Goal: Task Accomplishment & Management: Complete application form

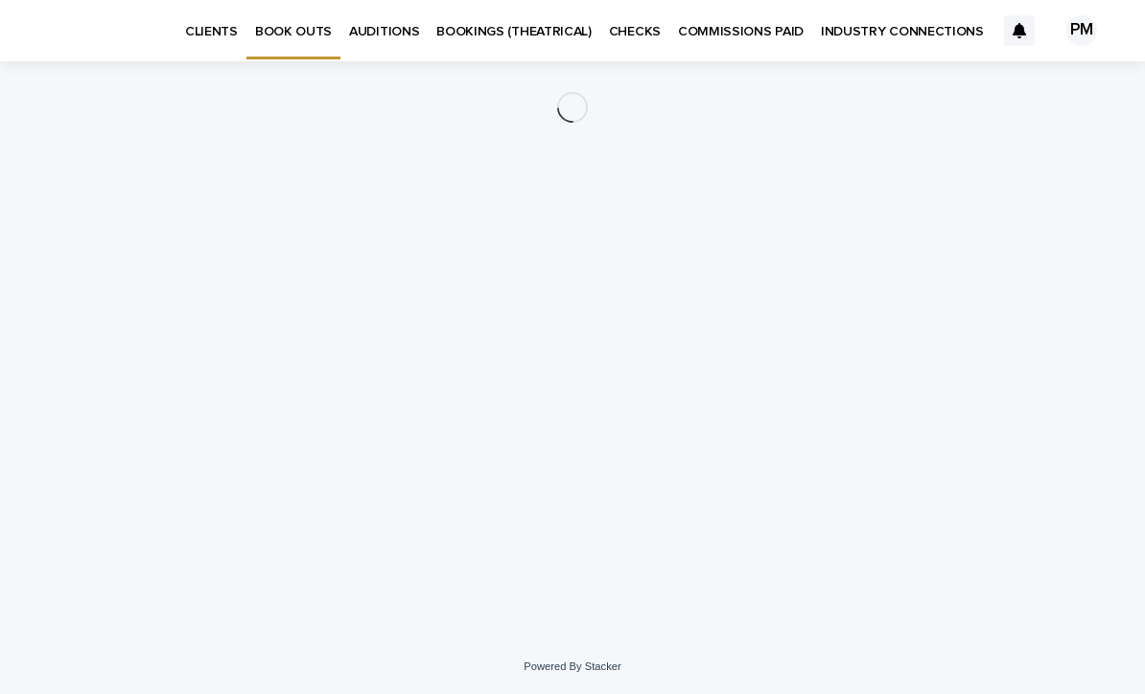
click at [190, 34] on p "CLIENTS" at bounding box center [211, 20] width 53 height 40
click at [303, 38] on p "BOOK OUTS" at bounding box center [293, 20] width 77 height 40
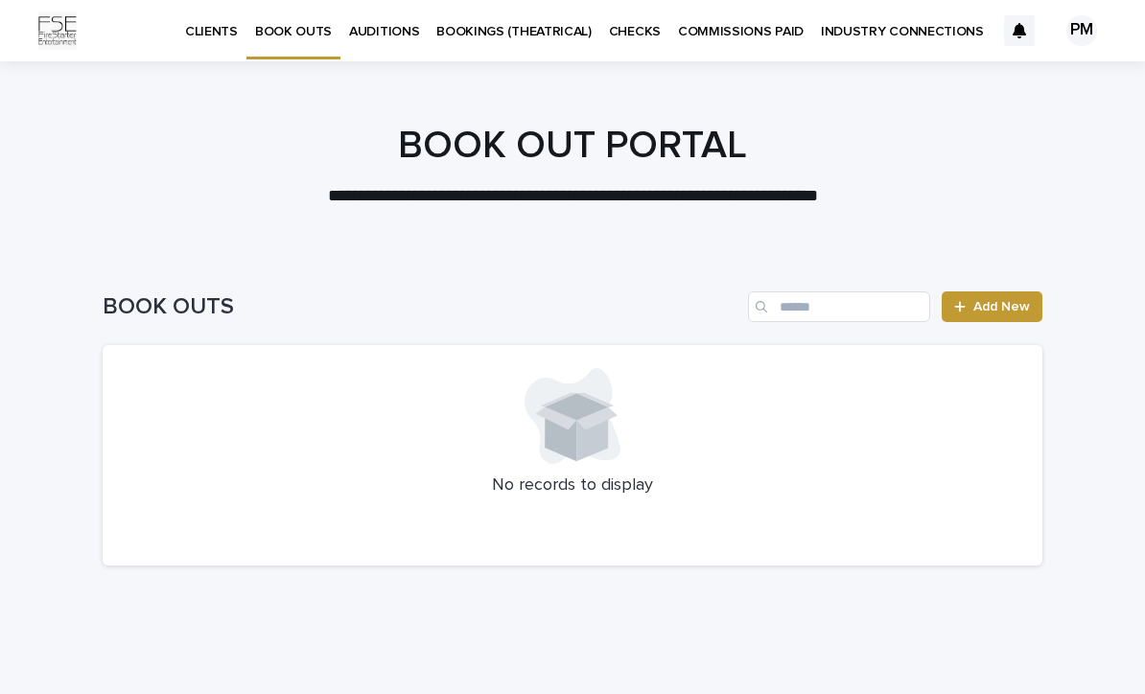
click at [1005, 310] on span "Add New" at bounding box center [1001, 306] width 57 height 13
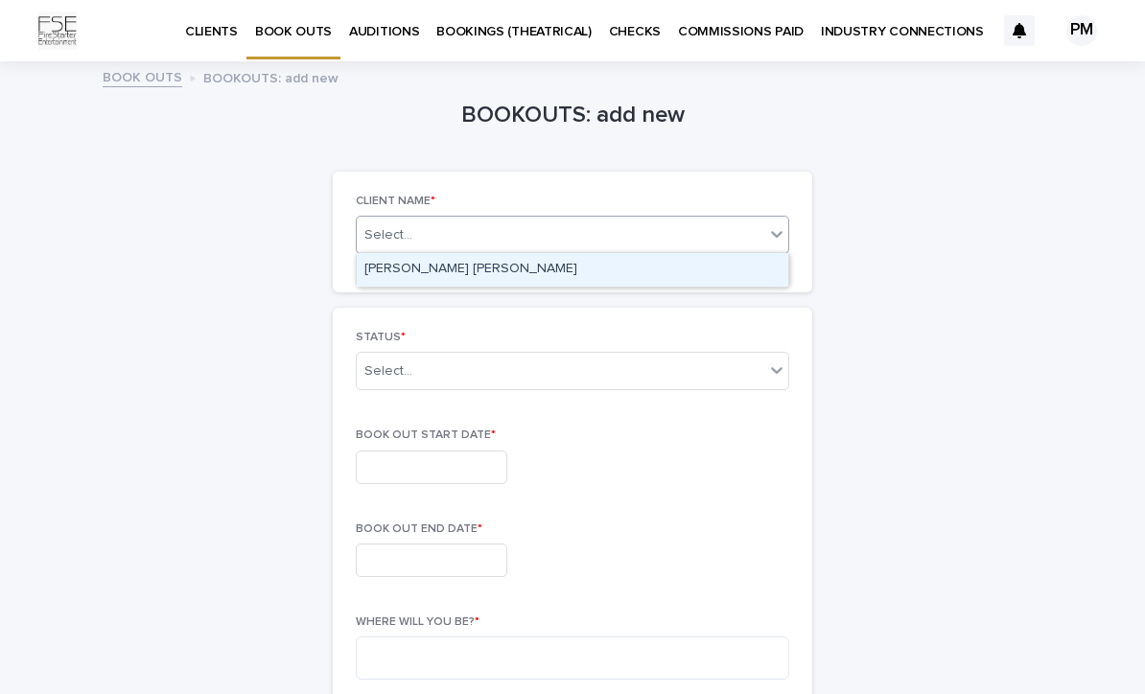
click at [382, 277] on div "[PERSON_NAME] [PERSON_NAME]" at bounding box center [573, 270] width 432 height 34
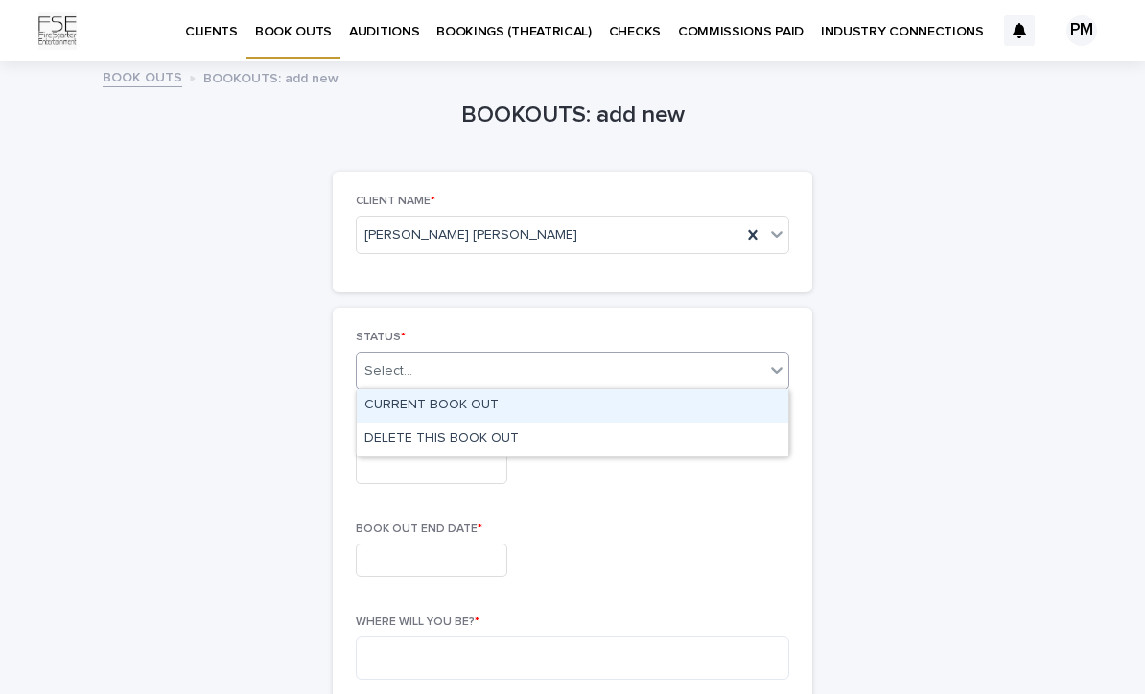
click at [373, 408] on div "CURRENT BOOK OUT" at bounding box center [573, 406] width 432 height 34
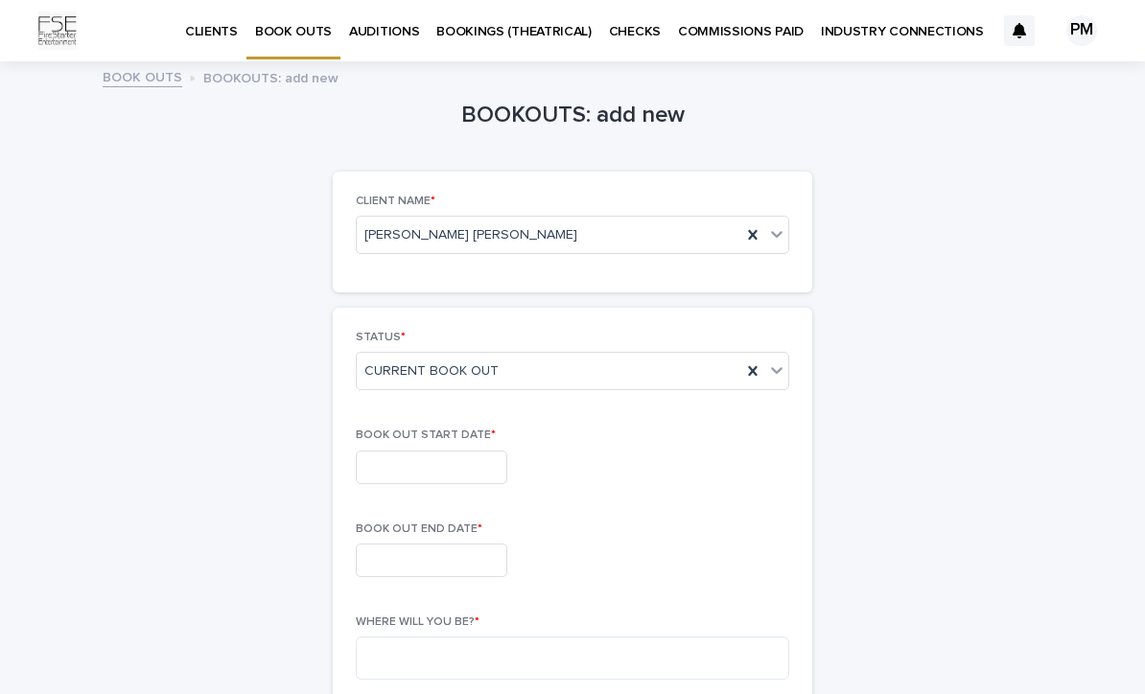
click at [363, 462] on input "text" at bounding box center [432, 468] width 152 height 34
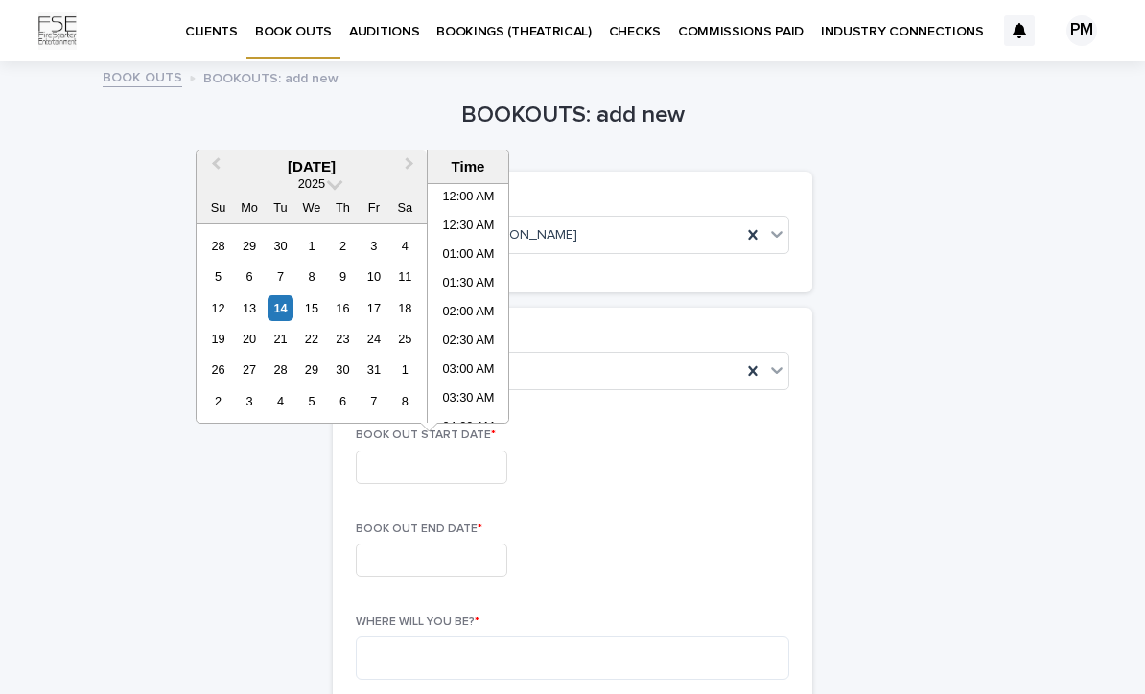
scroll to position [441, 0]
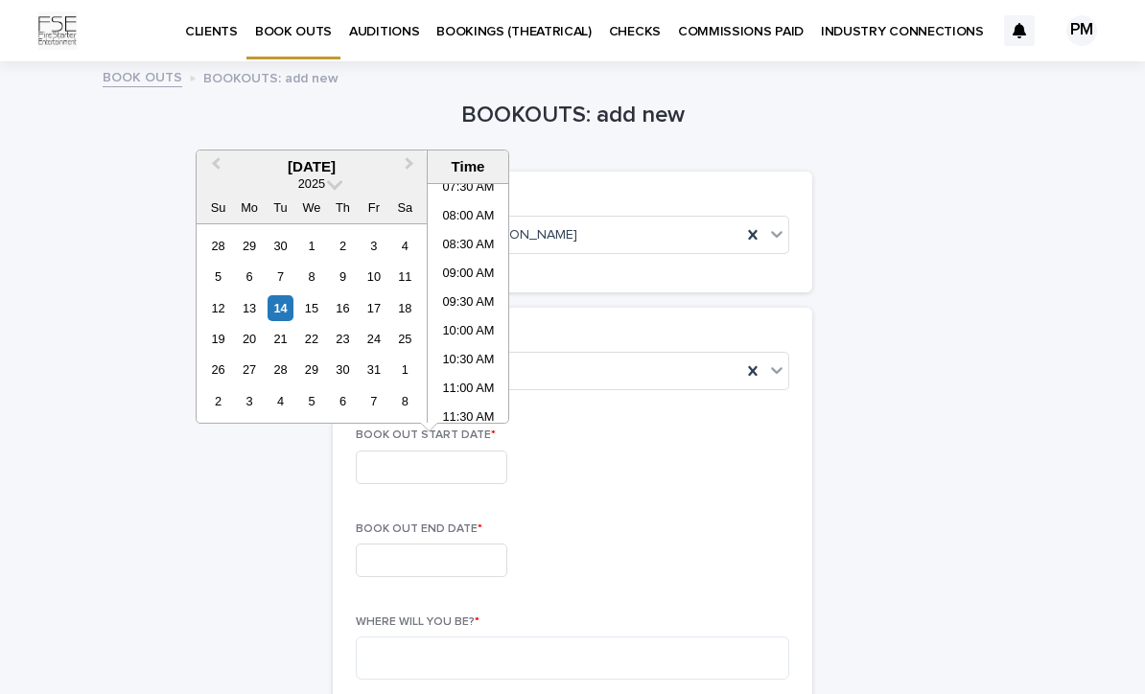
click at [366, 311] on div "17" at bounding box center [374, 308] width 26 height 26
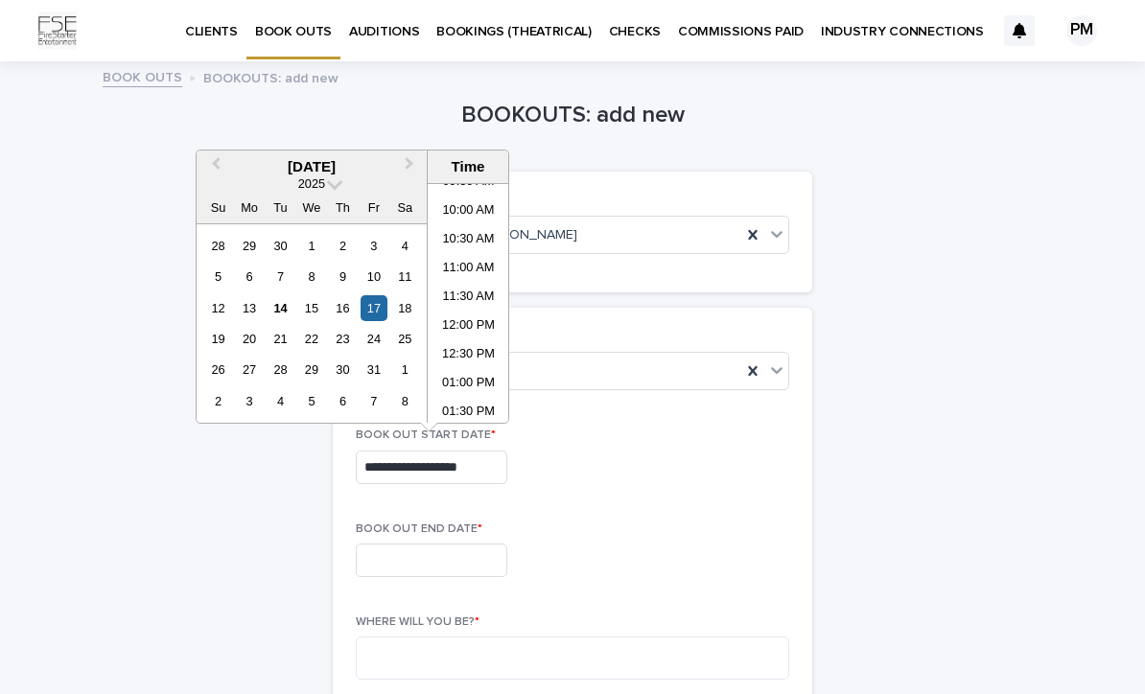
scroll to position [573, 0]
click at [448, 324] on li "12:00 PM" at bounding box center [469, 316] width 82 height 29
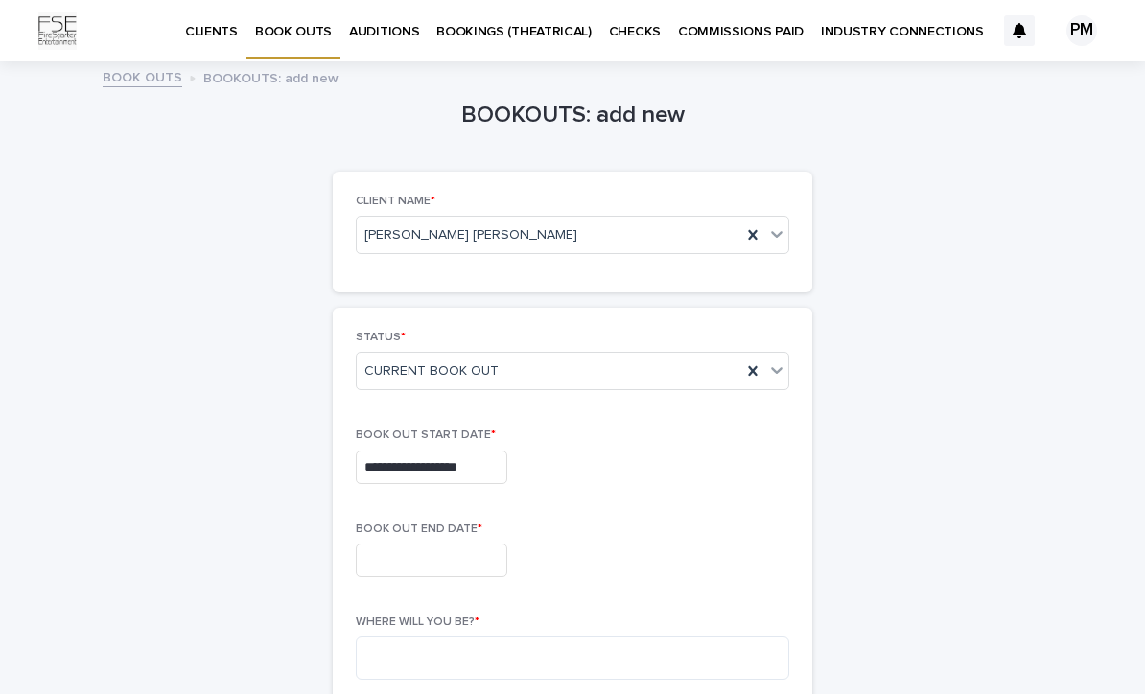
type input "**********"
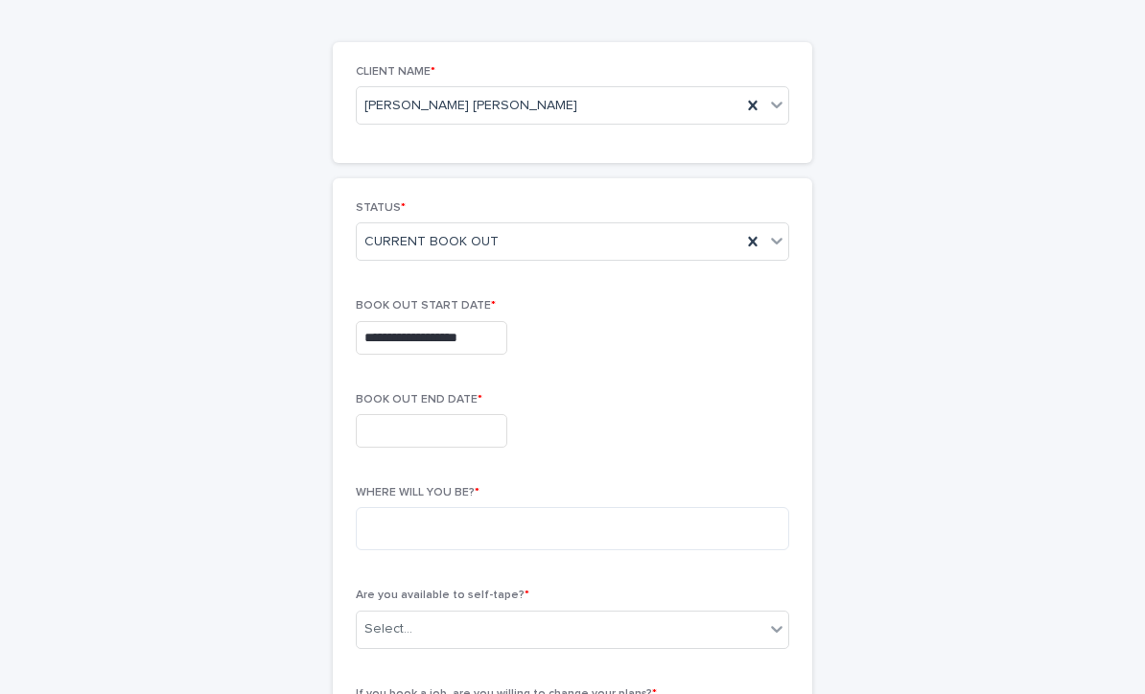
scroll to position [130, 0]
click at [384, 428] on input "text" at bounding box center [432, 430] width 152 height 34
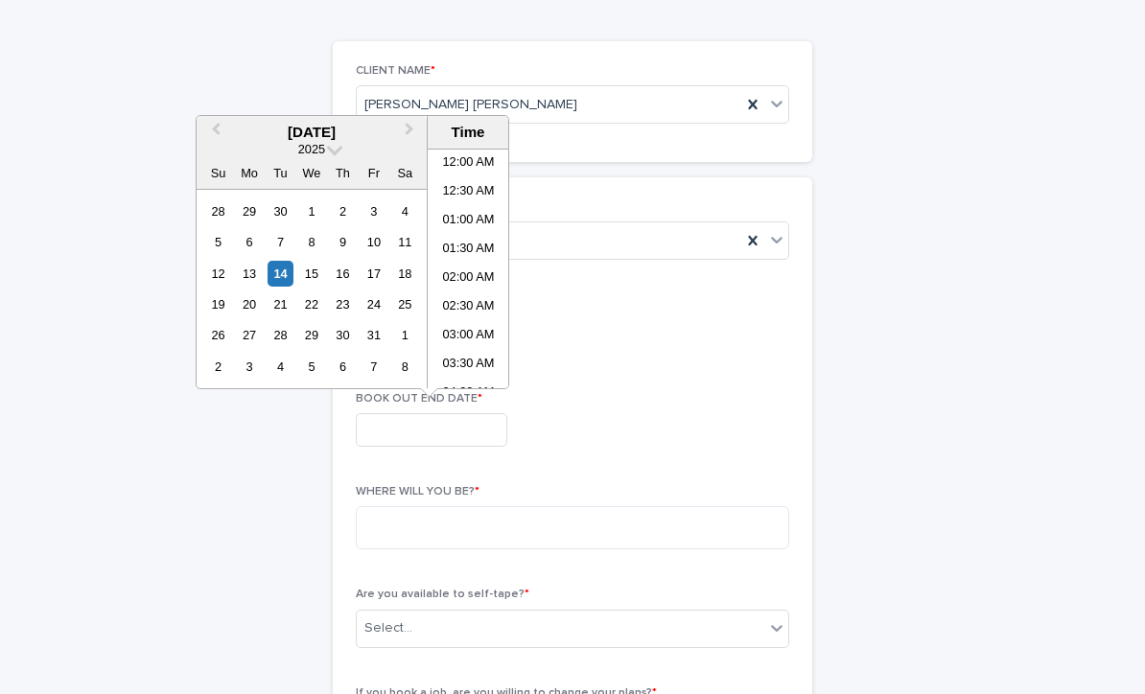
scroll to position [441, 0]
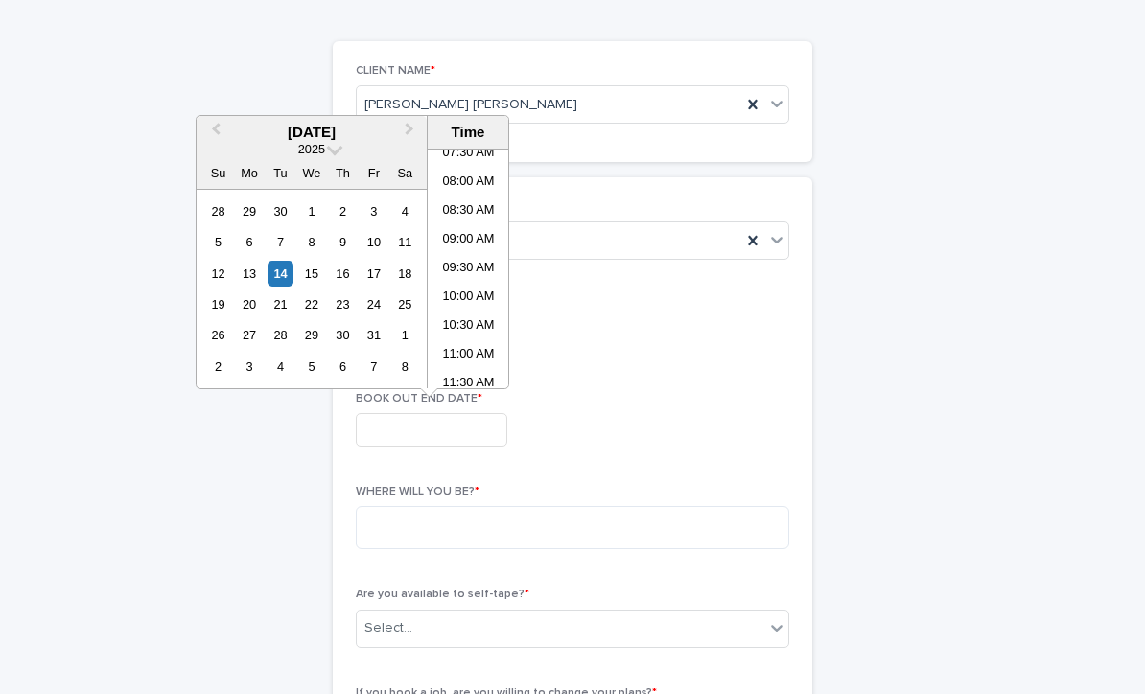
click at [271, 301] on div "21" at bounding box center [281, 305] width 26 height 26
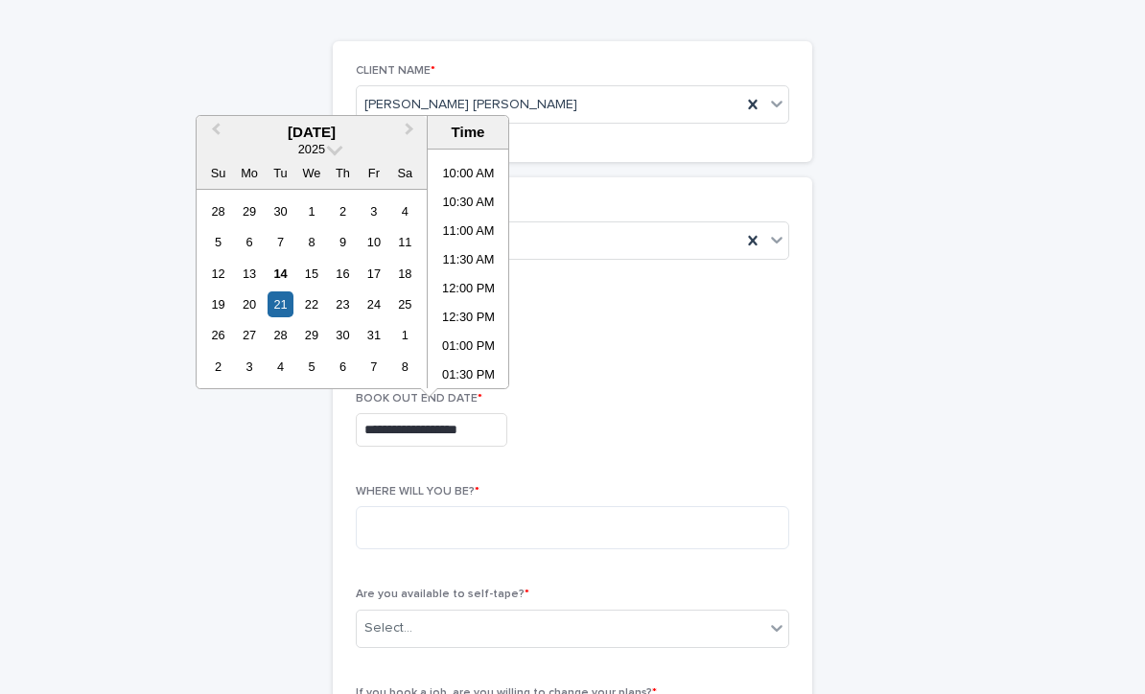
scroll to position [578, 0]
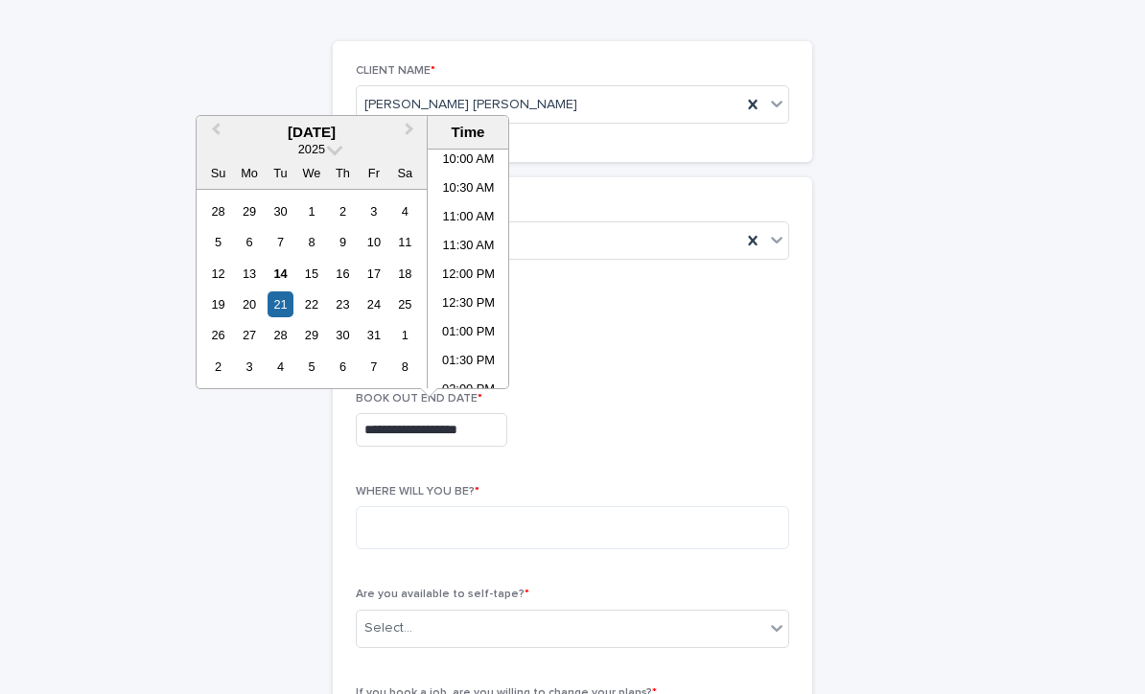
click at [454, 277] on li "12:00 PM" at bounding box center [469, 276] width 82 height 29
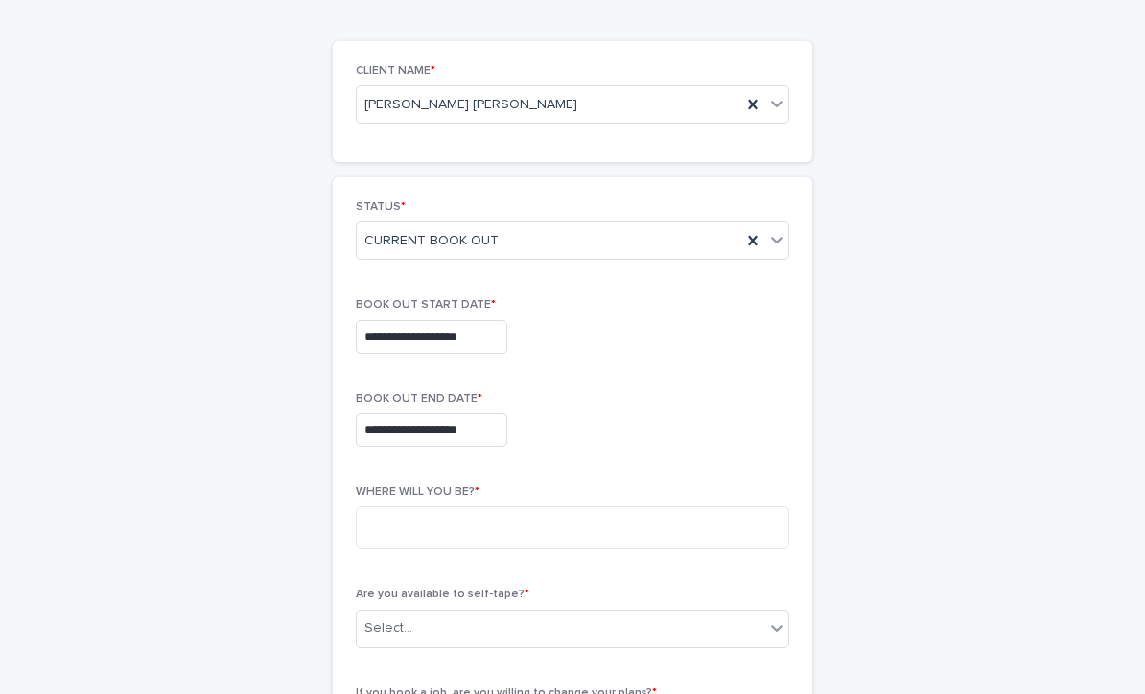
type input "**********"
click at [378, 530] on textarea at bounding box center [572, 527] width 433 height 43
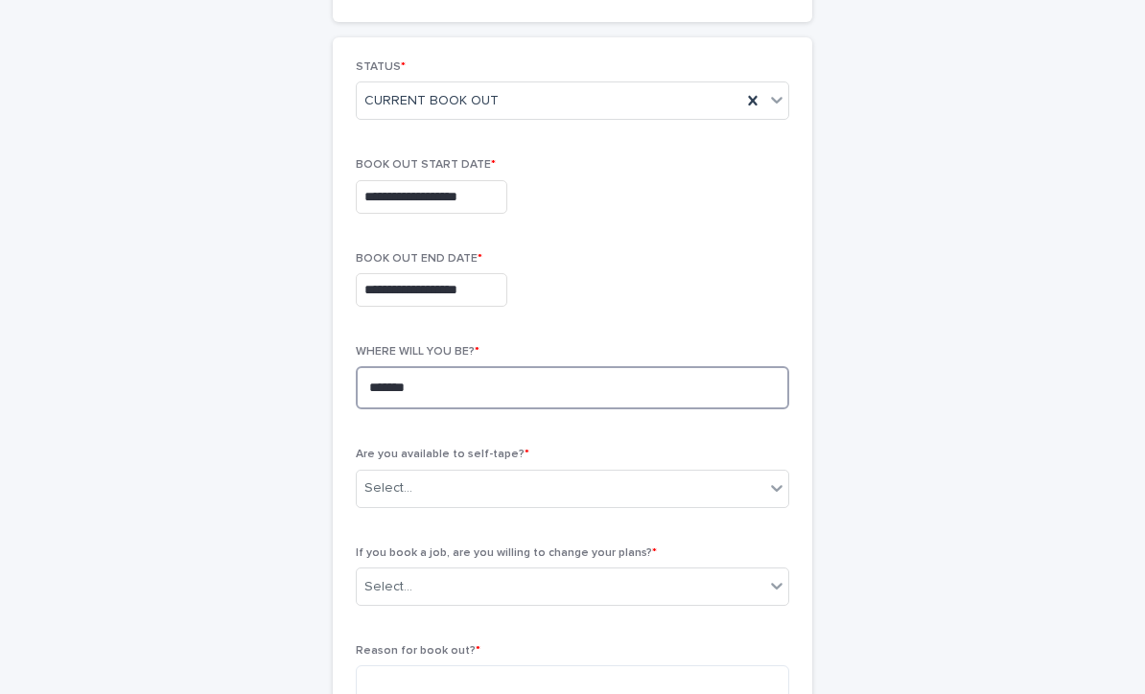
scroll to position [285, 0]
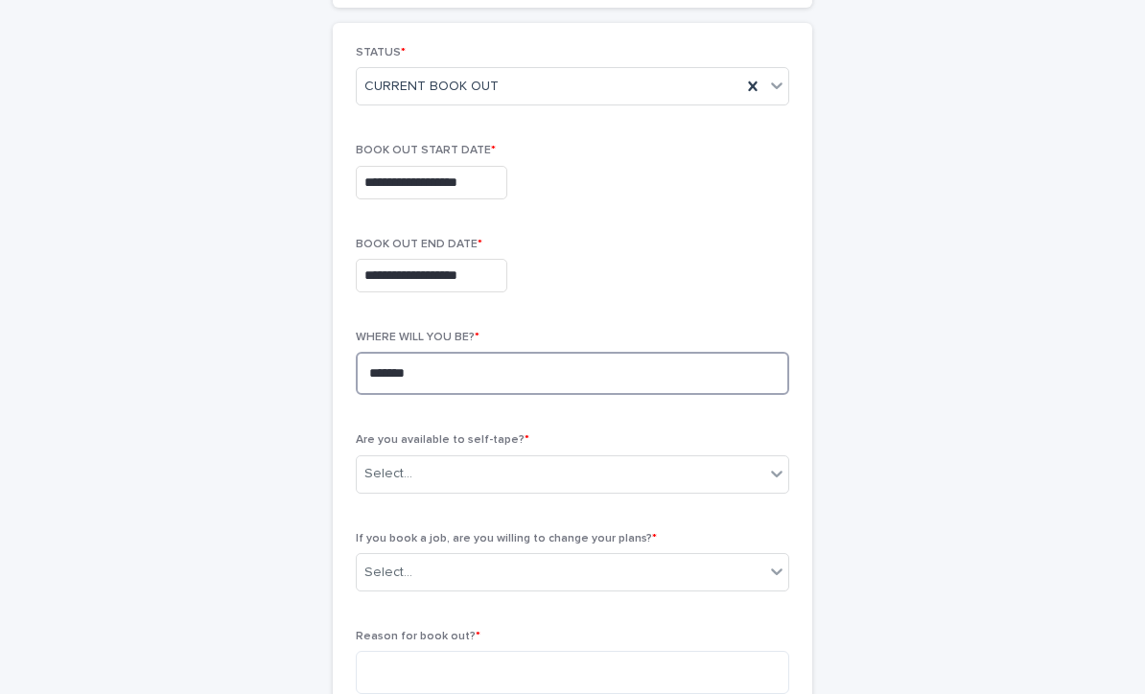
type textarea "*******"
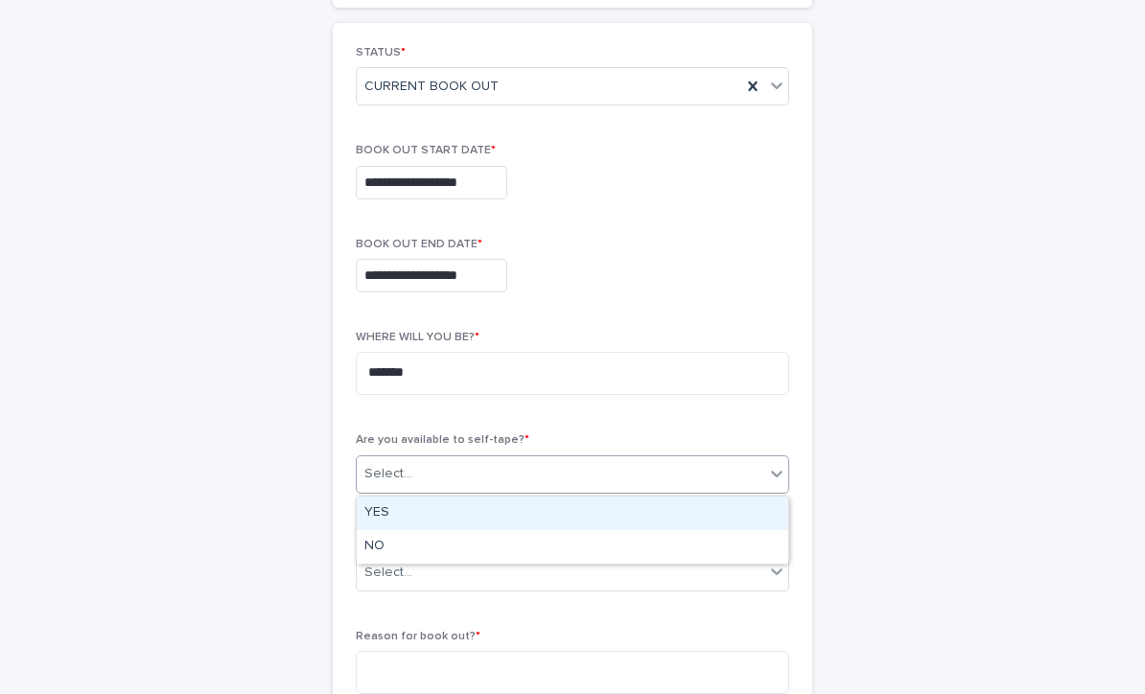
click at [381, 511] on div "YES" at bounding box center [573, 514] width 432 height 34
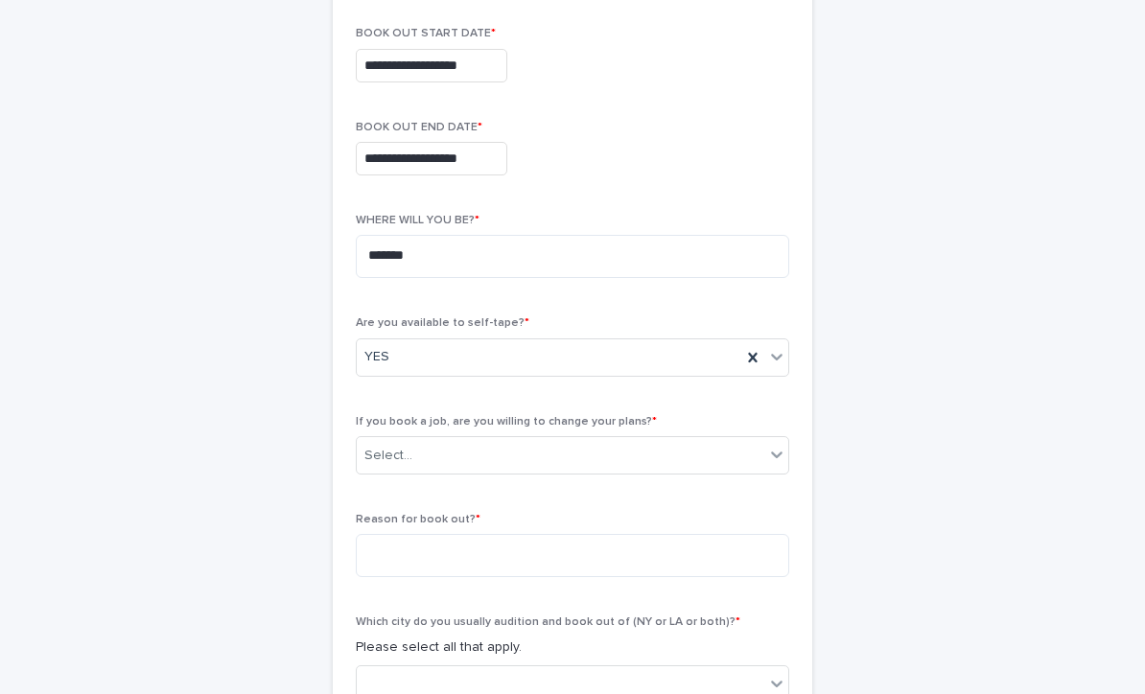
scroll to position [408, 0]
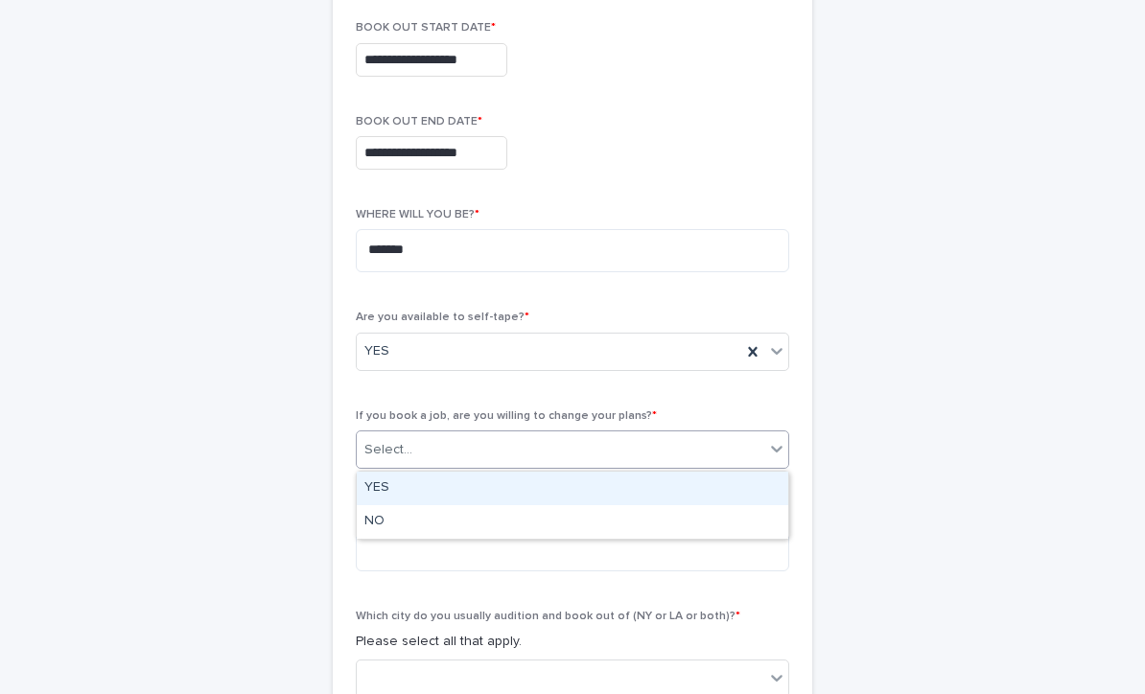
click at [388, 478] on div "YES" at bounding box center [573, 489] width 432 height 34
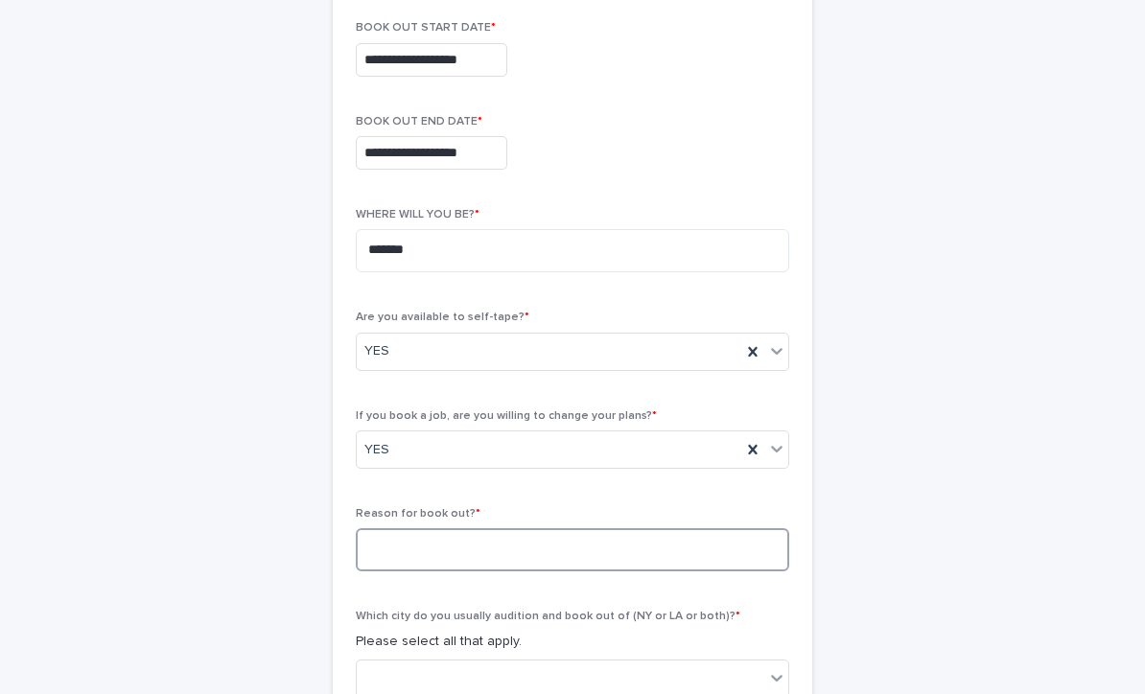
click at [433, 556] on textarea at bounding box center [572, 549] width 433 height 43
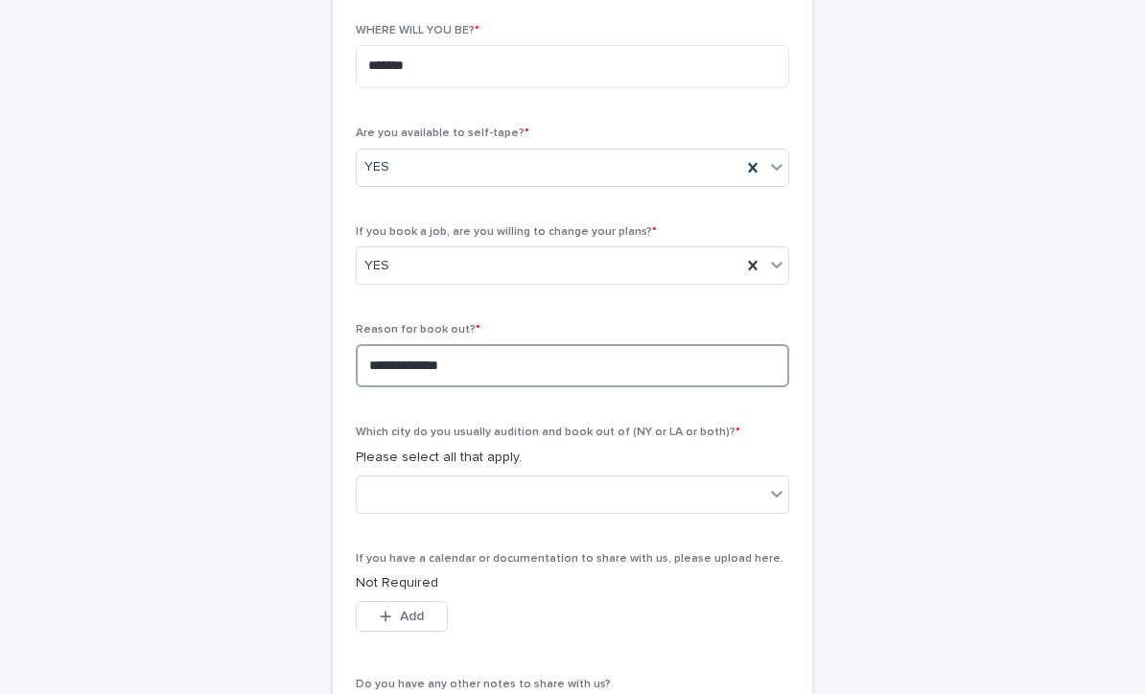
scroll to position [593, 0]
type textarea "**********"
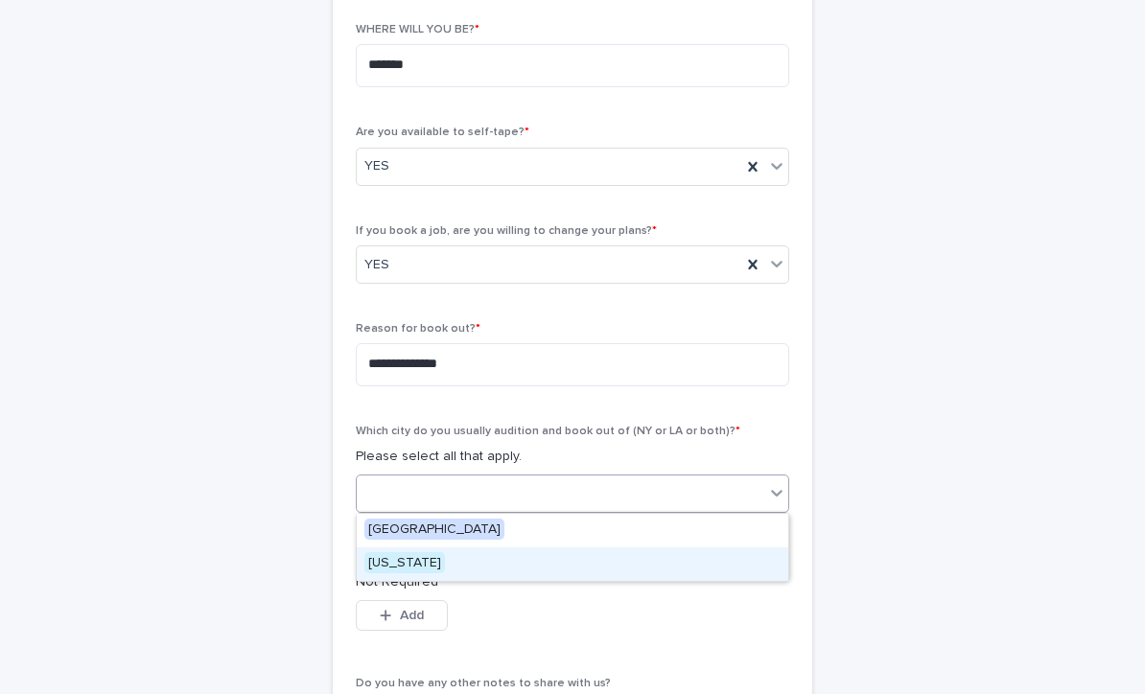
click at [411, 571] on span "[US_STATE]" at bounding box center [404, 562] width 81 height 21
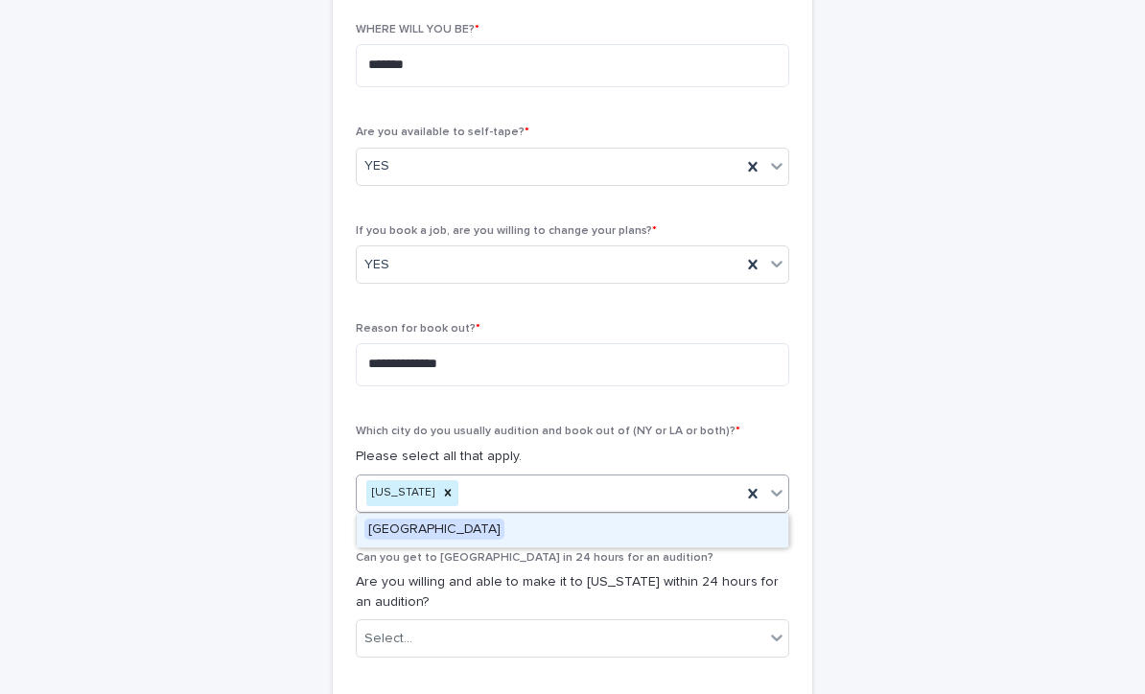
click at [413, 535] on span "[GEOGRAPHIC_DATA]" at bounding box center [434, 529] width 140 height 21
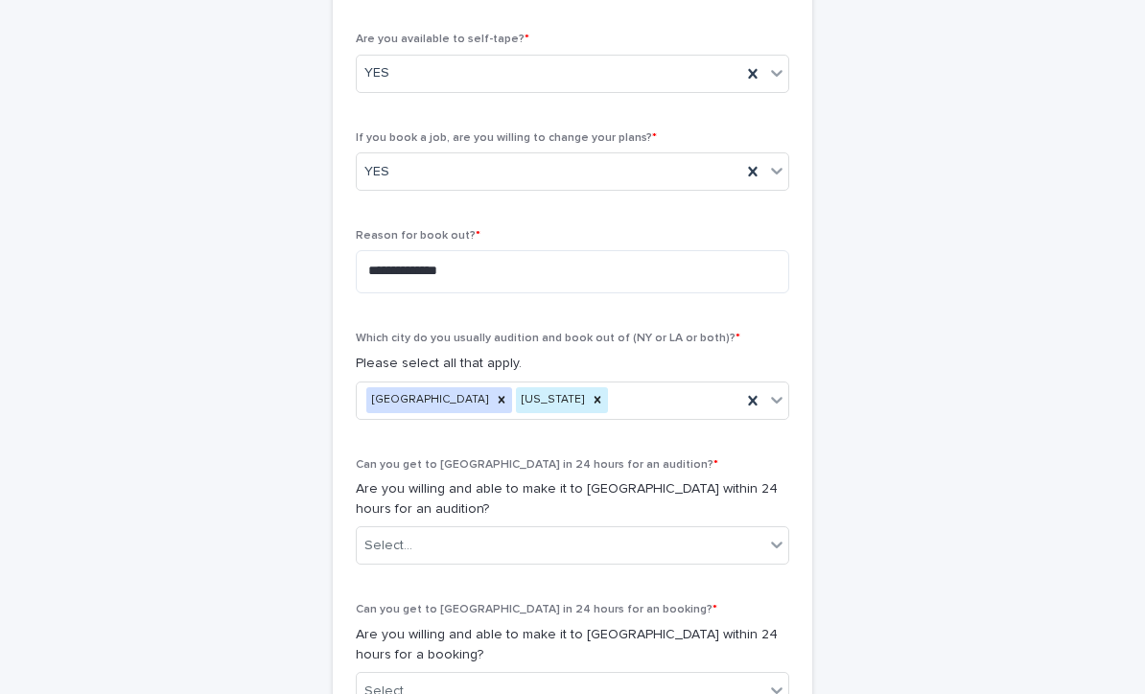
scroll to position [703, 0]
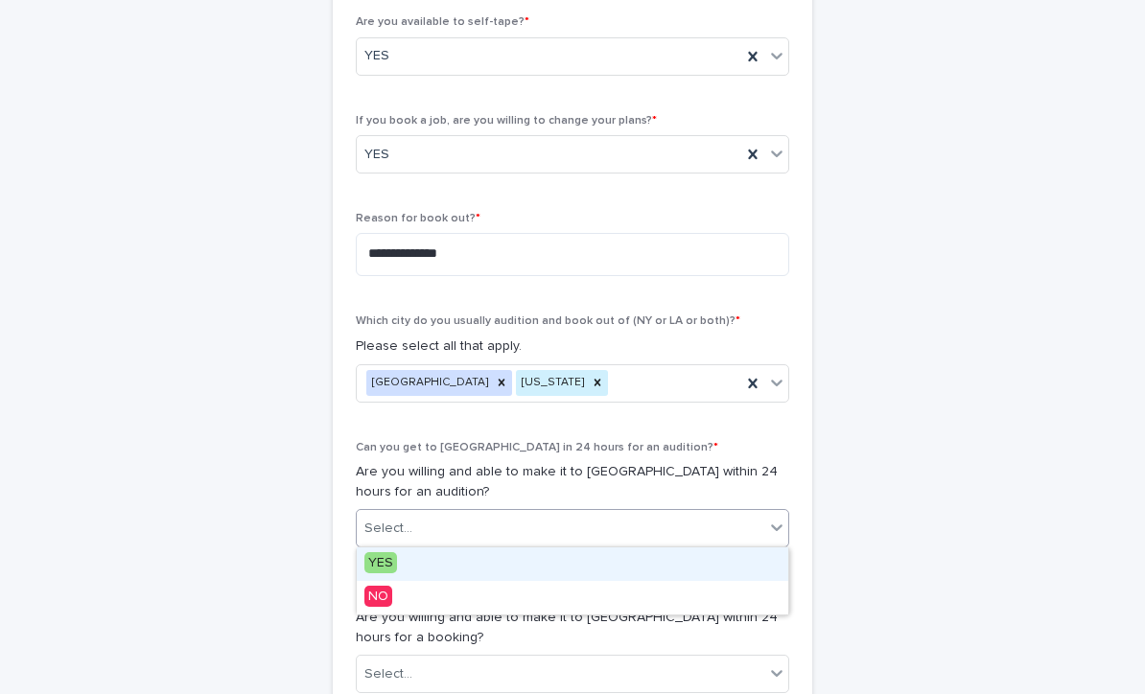
click at [372, 570] on span "YES" at bounding box center [380, 562] width 33 height 21
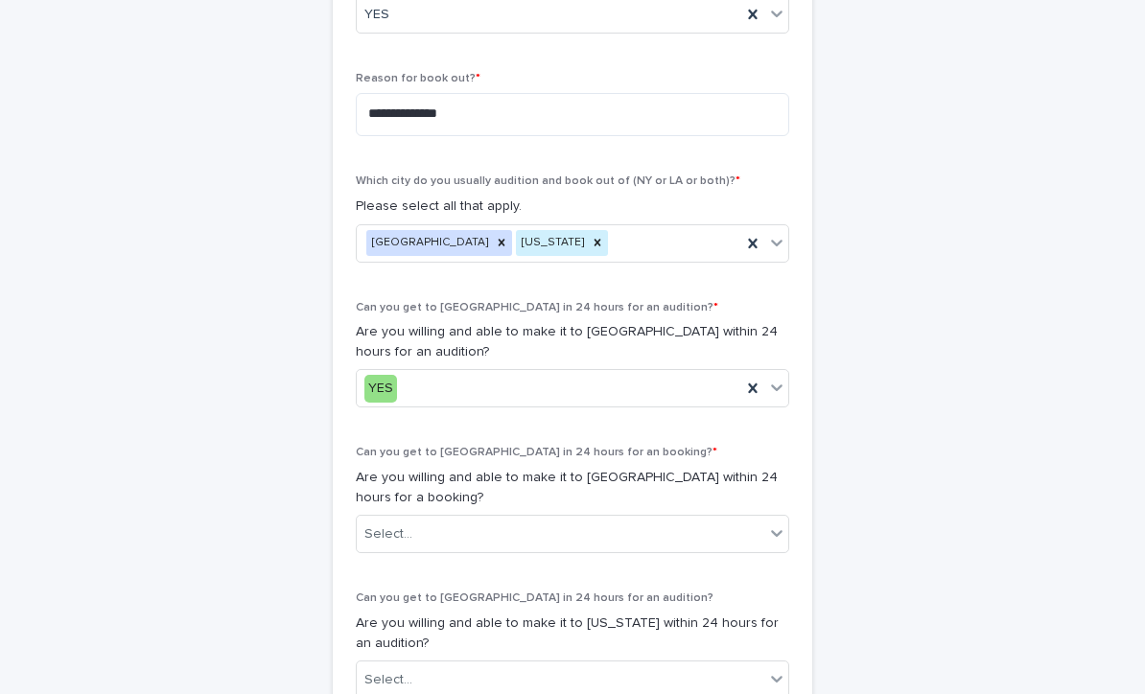
scroll to position [860, 0]
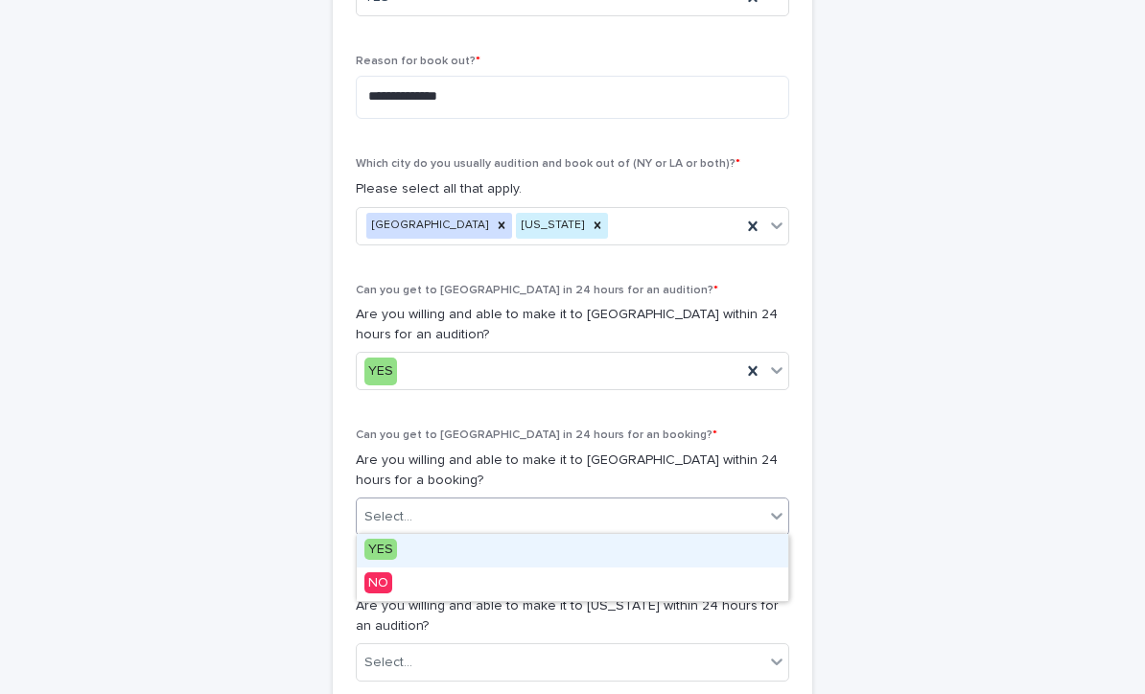
click at [359, 547] on div "YES" at bounding box center [573, 551] width 432 height 34
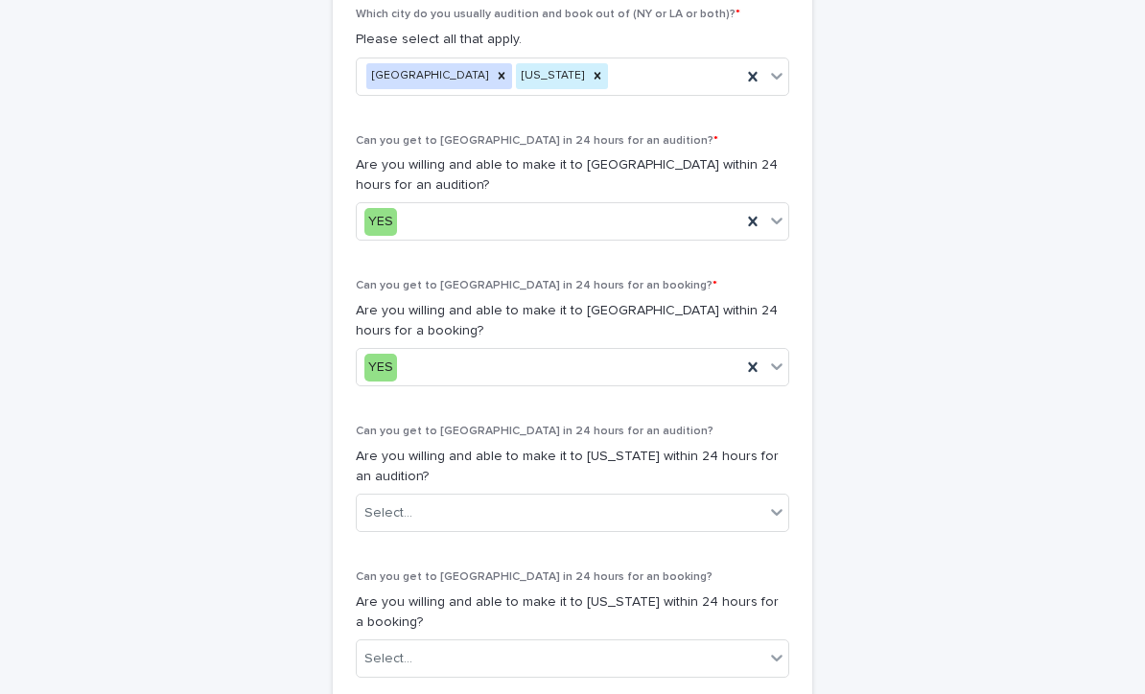
scroll to position [1019, 0]
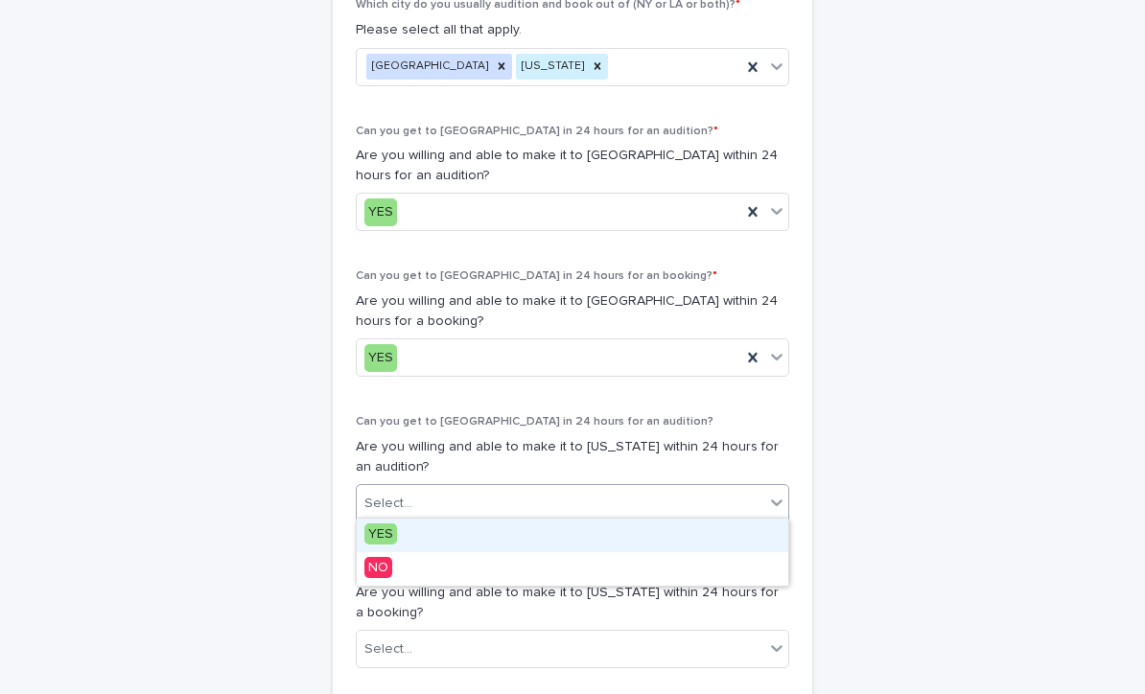
click at [369, 537] on span "YES" at bounding box center [380, 534] width 33 height 21
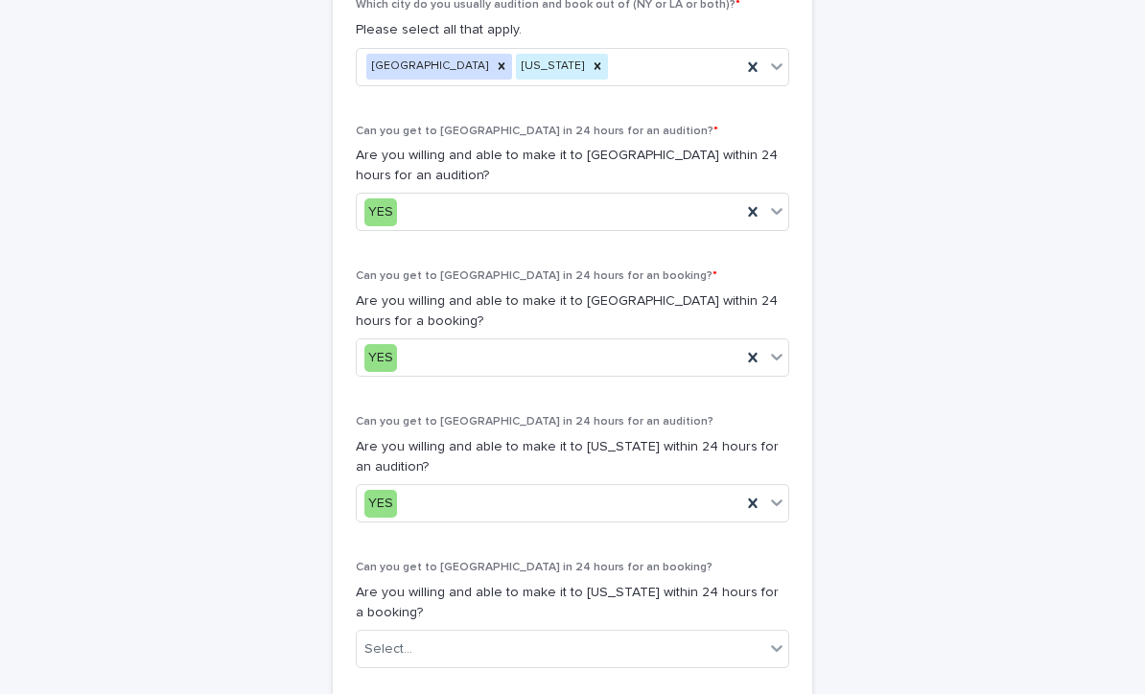
scroll to position [1122, 0]
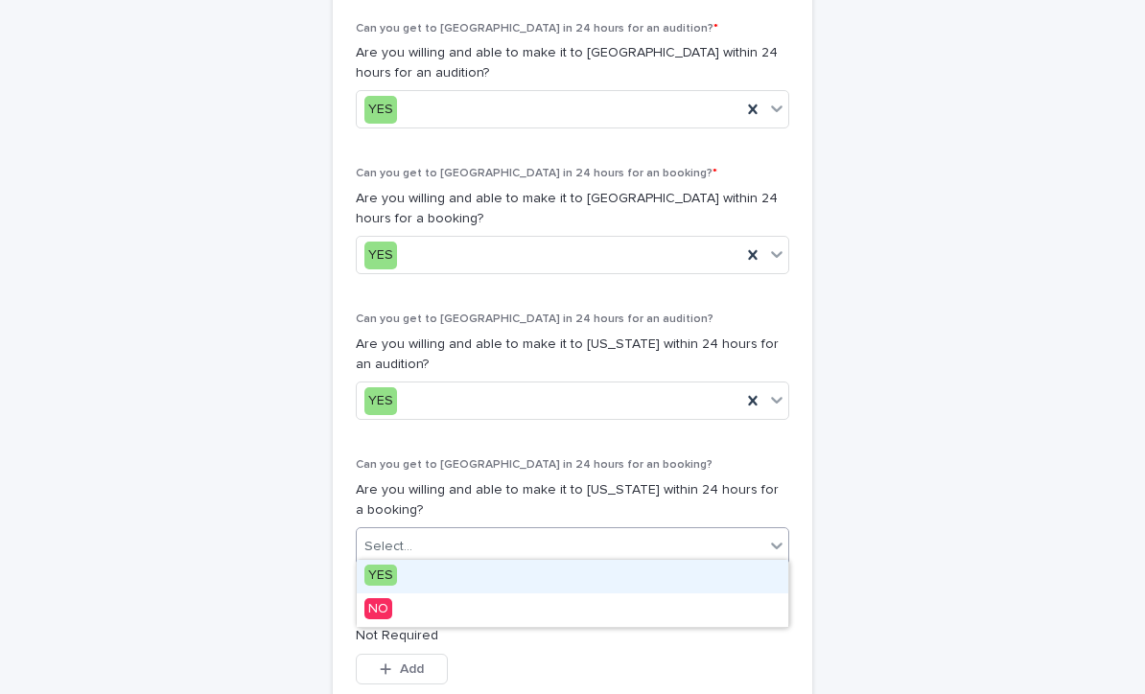
click at [372, 568] on span "YES" at bounding box center [380, 575] width 33 height 21
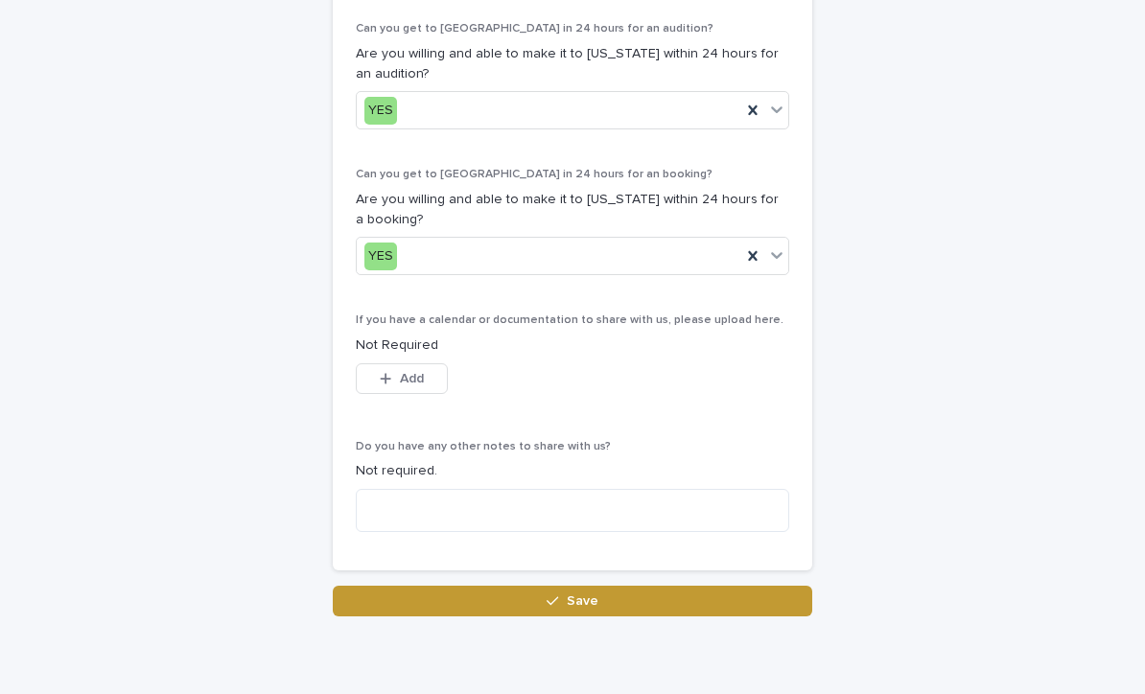
scroll to position [1412, 0]
click at [363, 597] on button "Save" at bounding box center [573, 602] width 480 height 31
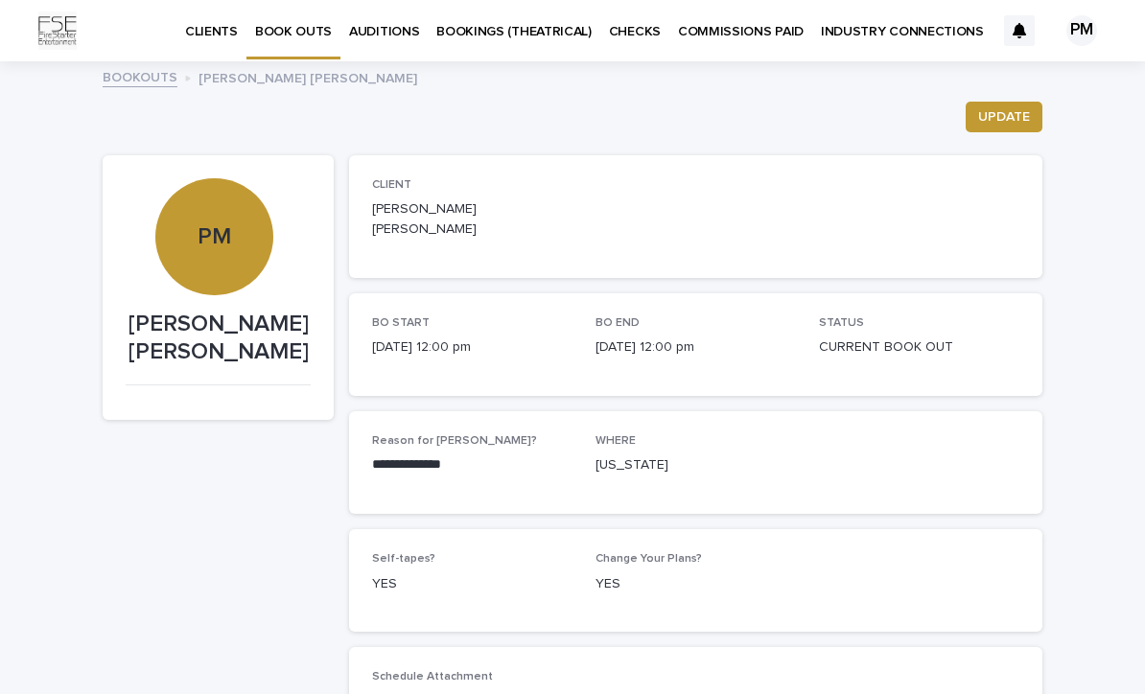
click at [205, 30] on p "CLIENTS" at bounding box center [211, 20] width 53 height 40
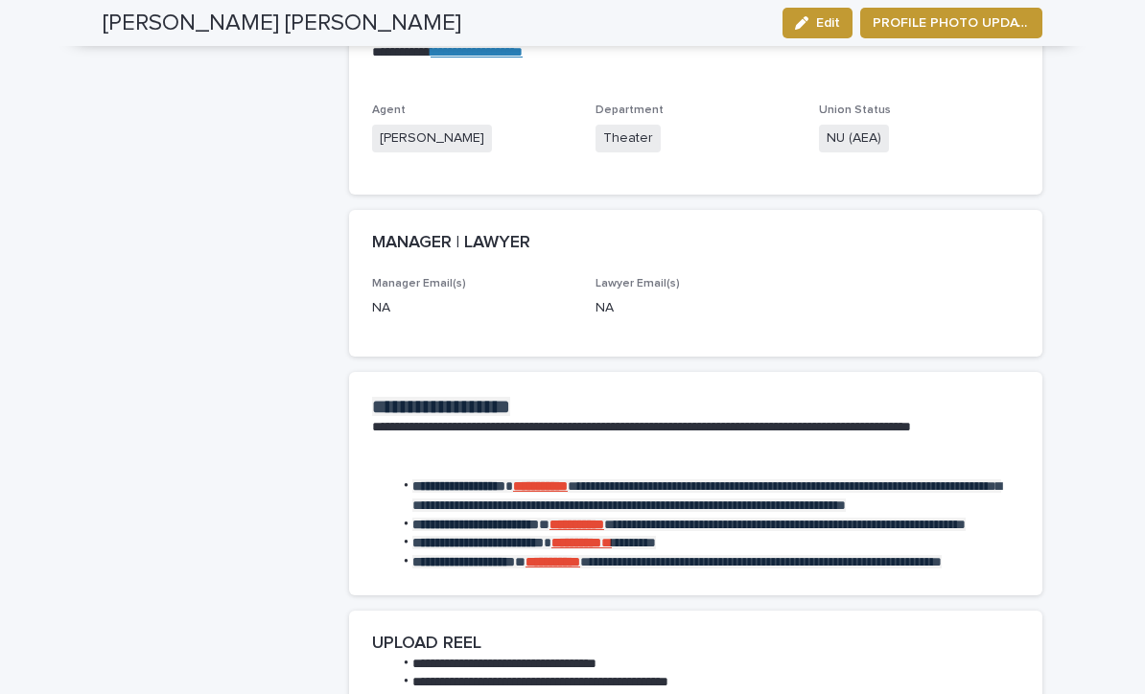
scroll to position [2003, 0]
click at [568, 480] on strong "**********" at bounding box center [540, 486] width 55 height 13
click at [580, 555] on strong "**********" at bounding box center [553, 561] width 55 height 13
